Goal: Task Accomplishment & Management: Complete application form

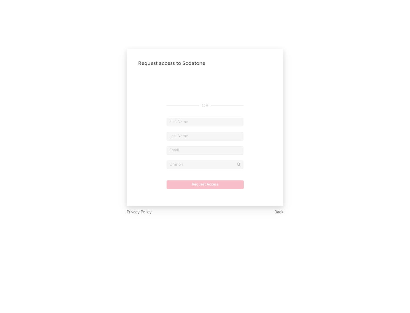
click at [205, 122] on input "text" at bounding box center [205, 122] width 77 height 9
type input "[PERSON_NAME]"
click at [205, 136] on input "text" at bounding box center [205, 136] width 77 height 9
type input "[PERSON_NAME]"
click at [205, 150] on input "text" at bounding box center [205, 150] width 77 height 9
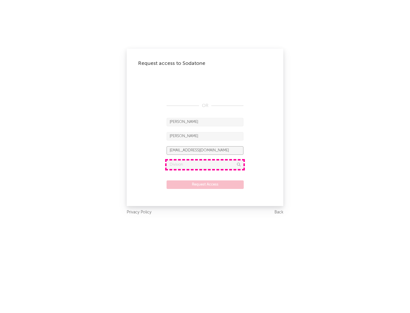
type input "[EMAIL_ADDRESS][DOMAIN_NAME]"
click at [205, 165] on input "text" at bounding box center [205, 165] width 77 height 9
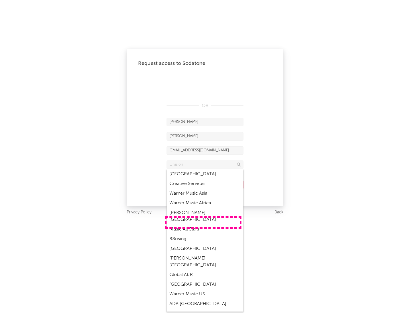
click at [203, 225] on div "Music All Stars" at bounding box center [205, 230] width 77 height 10
type input "Music All Stars"
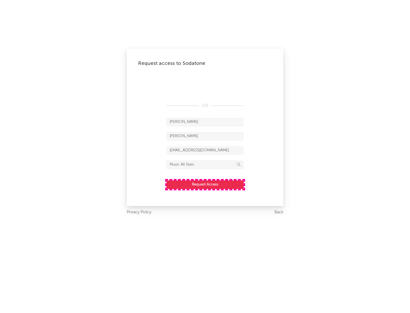
click at [205, 184] on button "Request Access" at bounding box center [205, 184] width 77 height 9
